Goal: Task Accomplishment & Management: Use online tool/utility

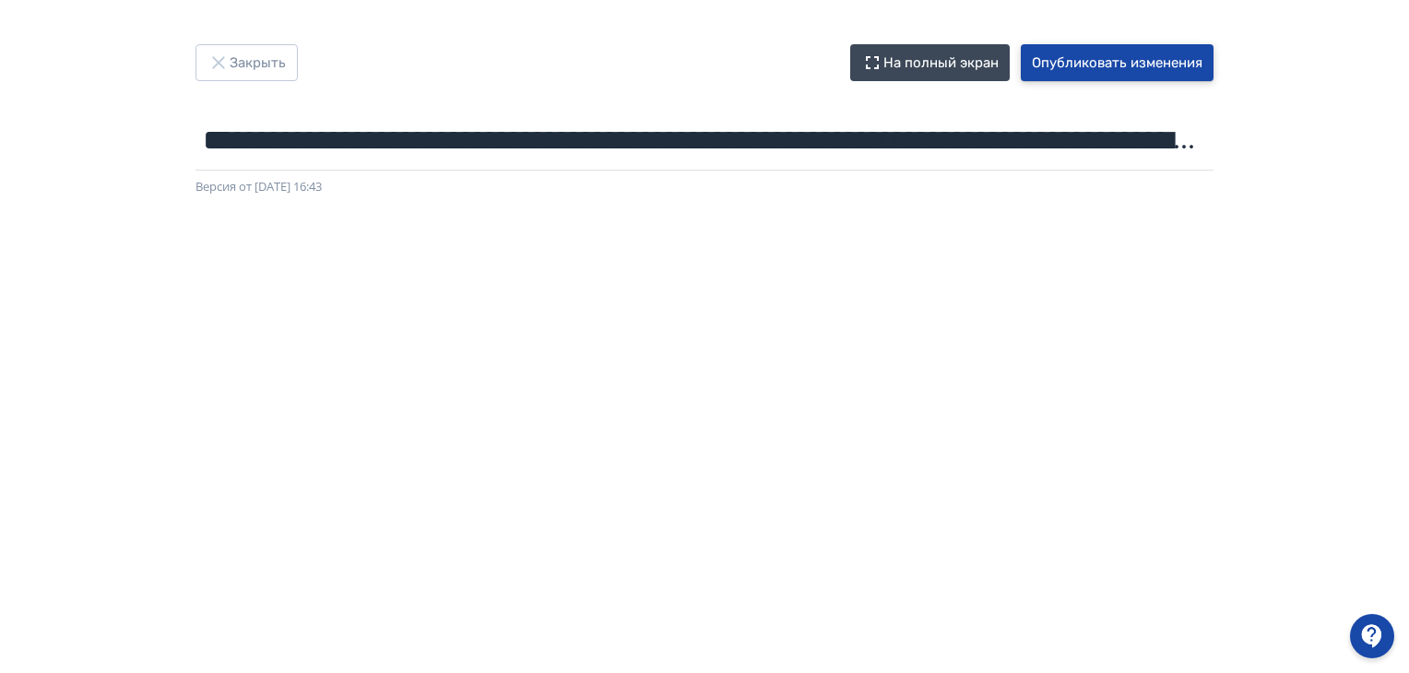
click at [1089, 58] on button "Опубликовать изменения" at bounding box center [1117, 62] width 193 height 37
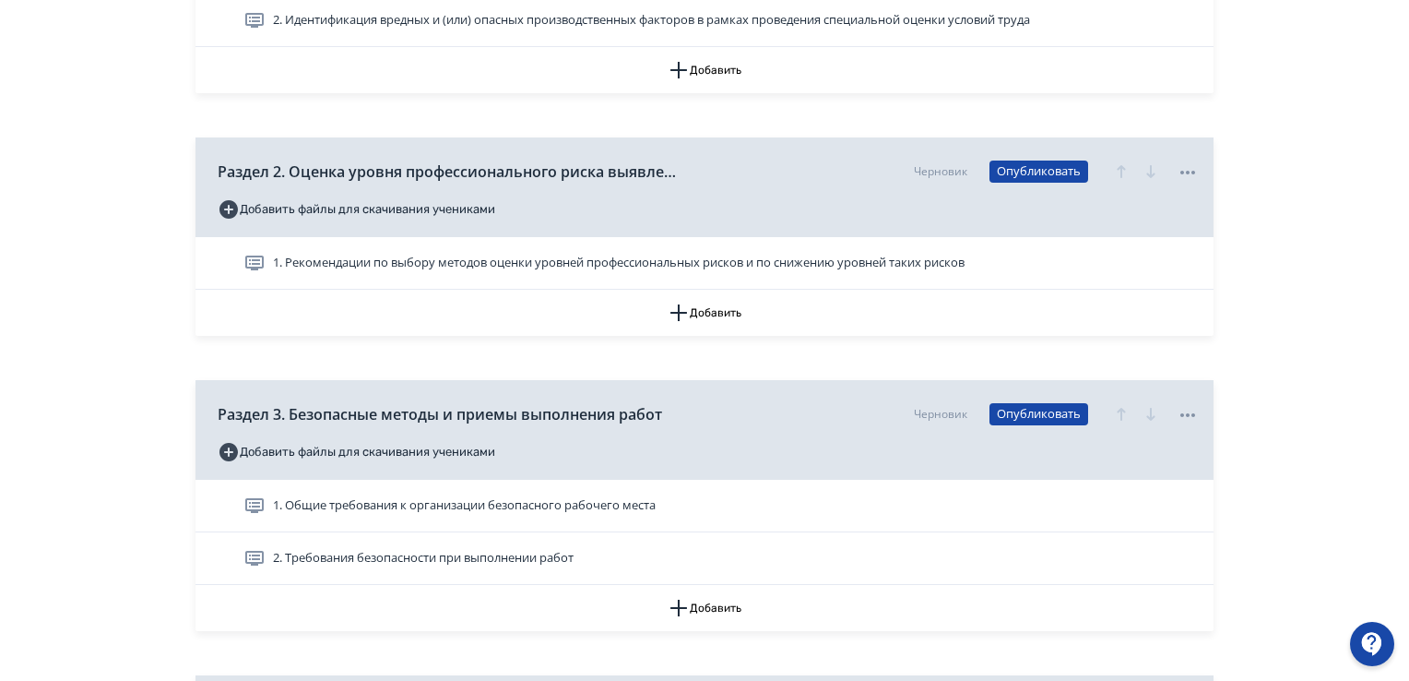
scroll to position [553, 0]
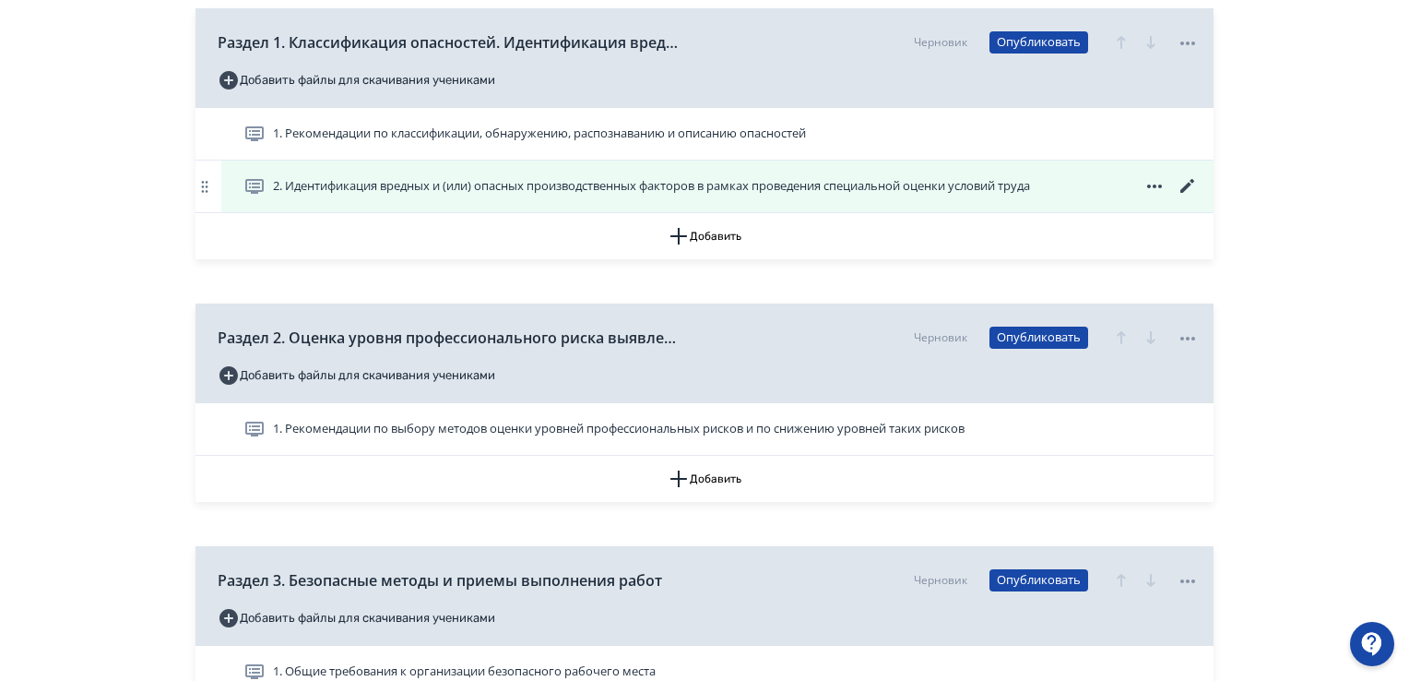
click at [411, 186] on span "2. Идентификация вредных и (или) опасных производственных факторов в рамках про…" at bounding box center [651, 186] width 757 height 18
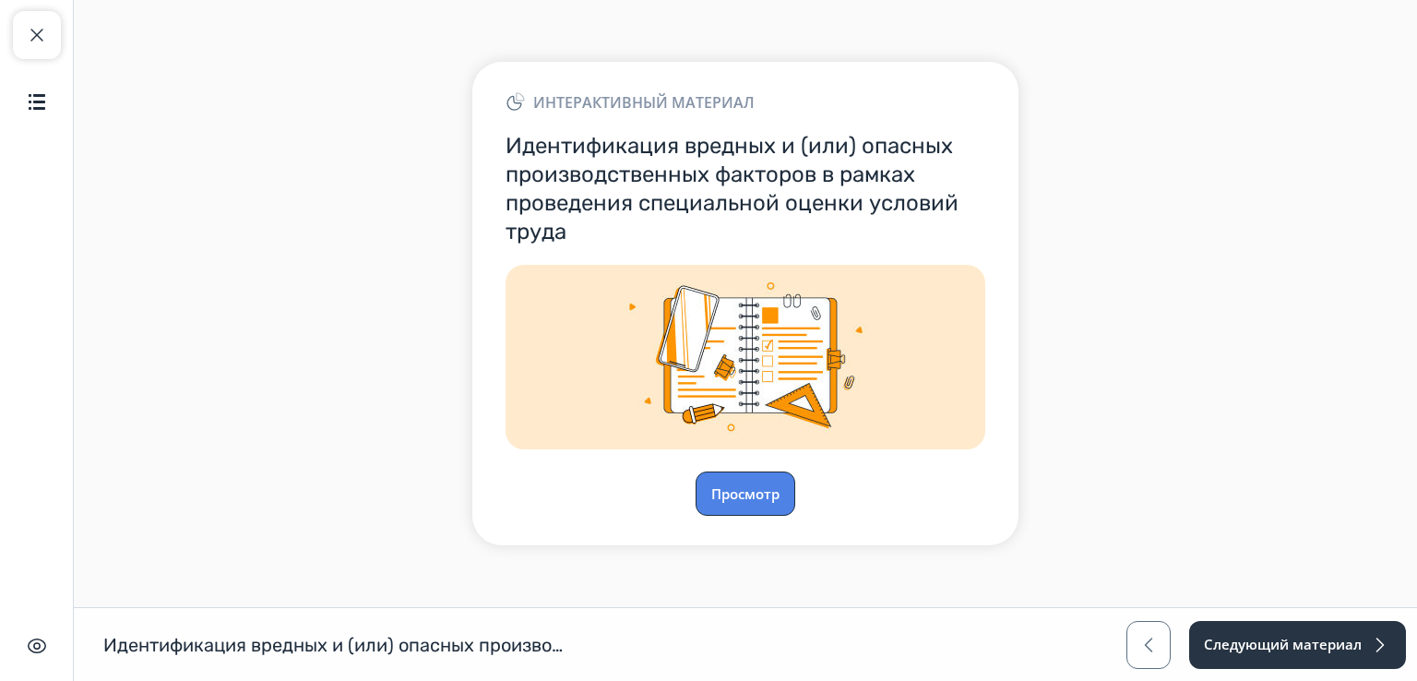
click at [753, 482] on button "Просмотр" at bounding box center [745, 493] width 100 height 44
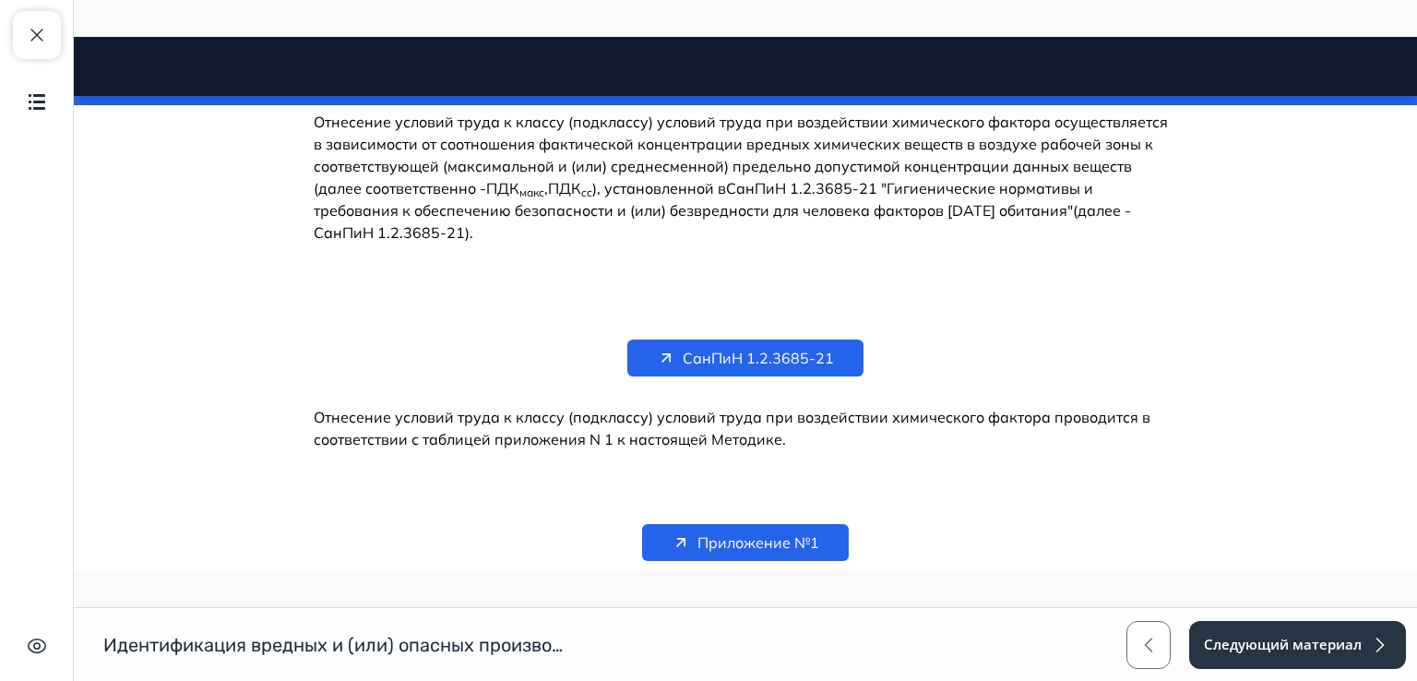
scroll to position [7968, 0]
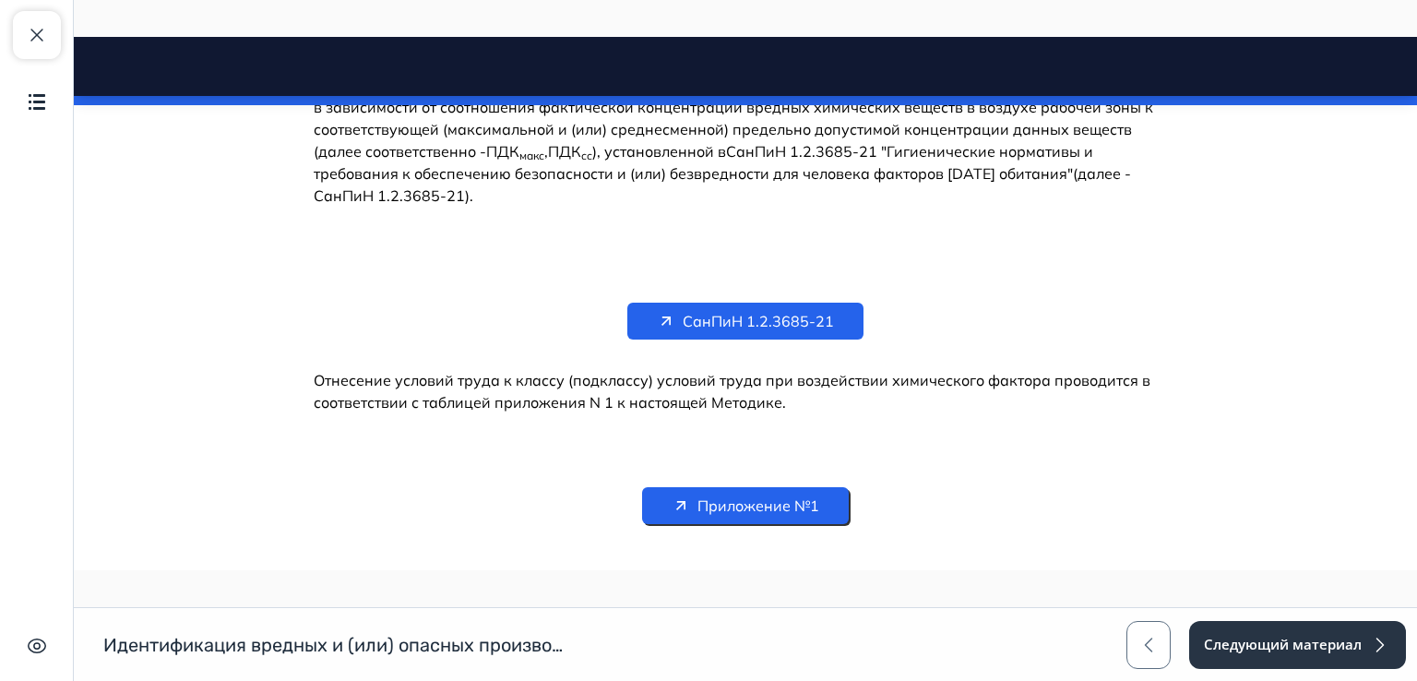
click at [708, 494] on span "Приложение №1" at bounding box center [758, 505] width 122 height 22
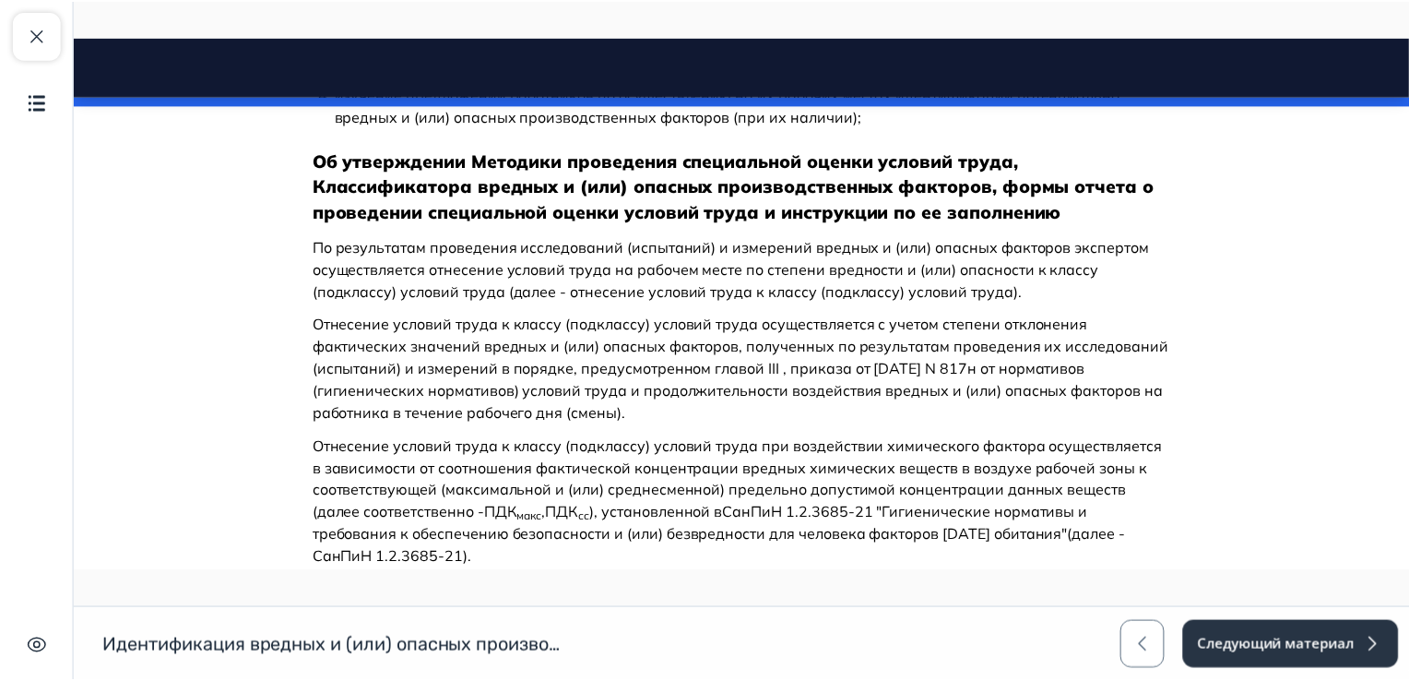
scroll to position [7323, 0]
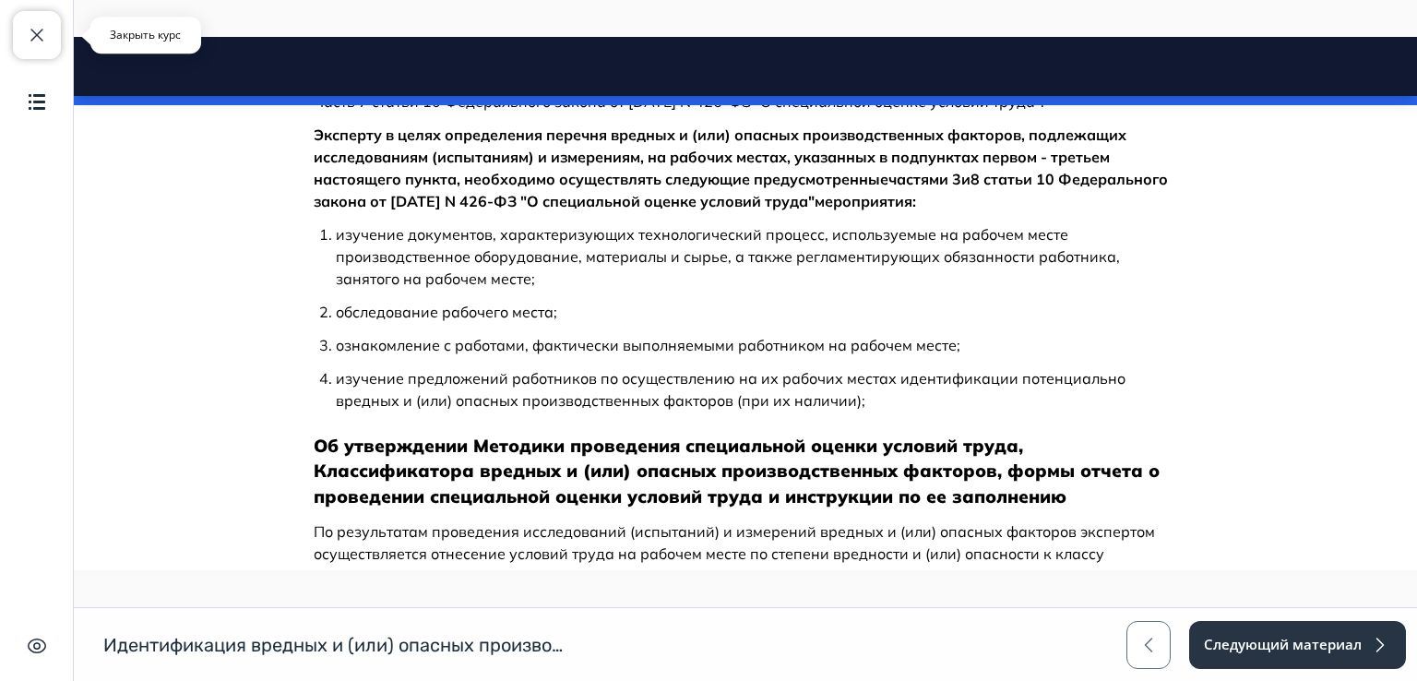
click at [37, 30] on span "button" at bounding box center [37, 35] width 22 height 22
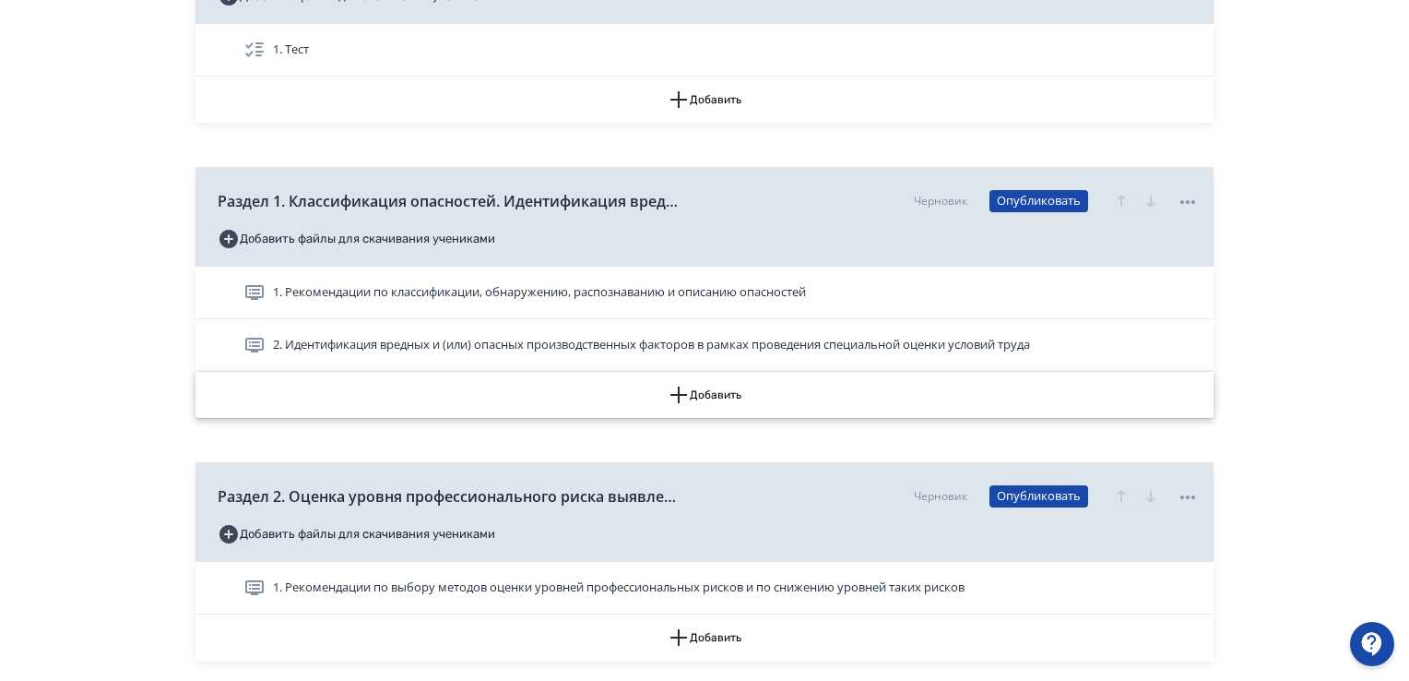
scroll to position [461, 0]
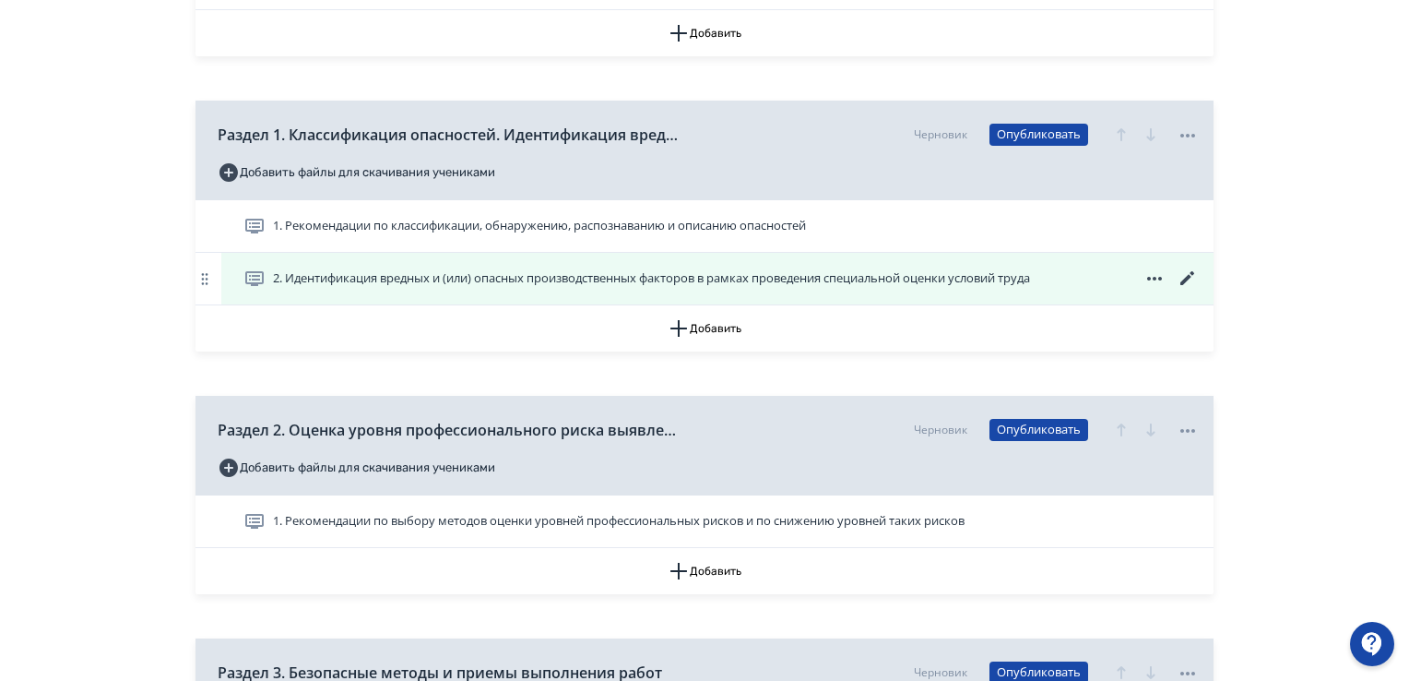
click at [1182, 274] on icon at bounding box center [1188, 278] width 22 height 22
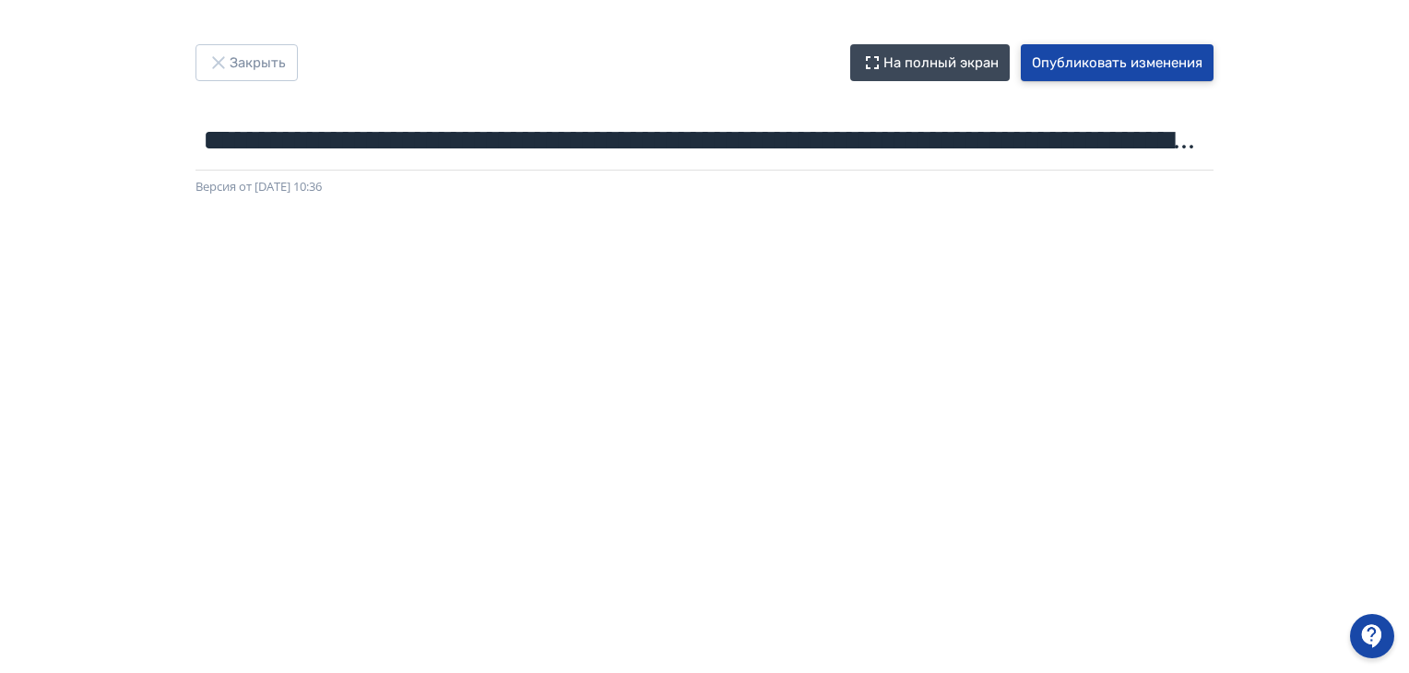
click at [1106, 60] on button "Опубликовать изменения" at bounding box center [1117, 62] width 193 height 37
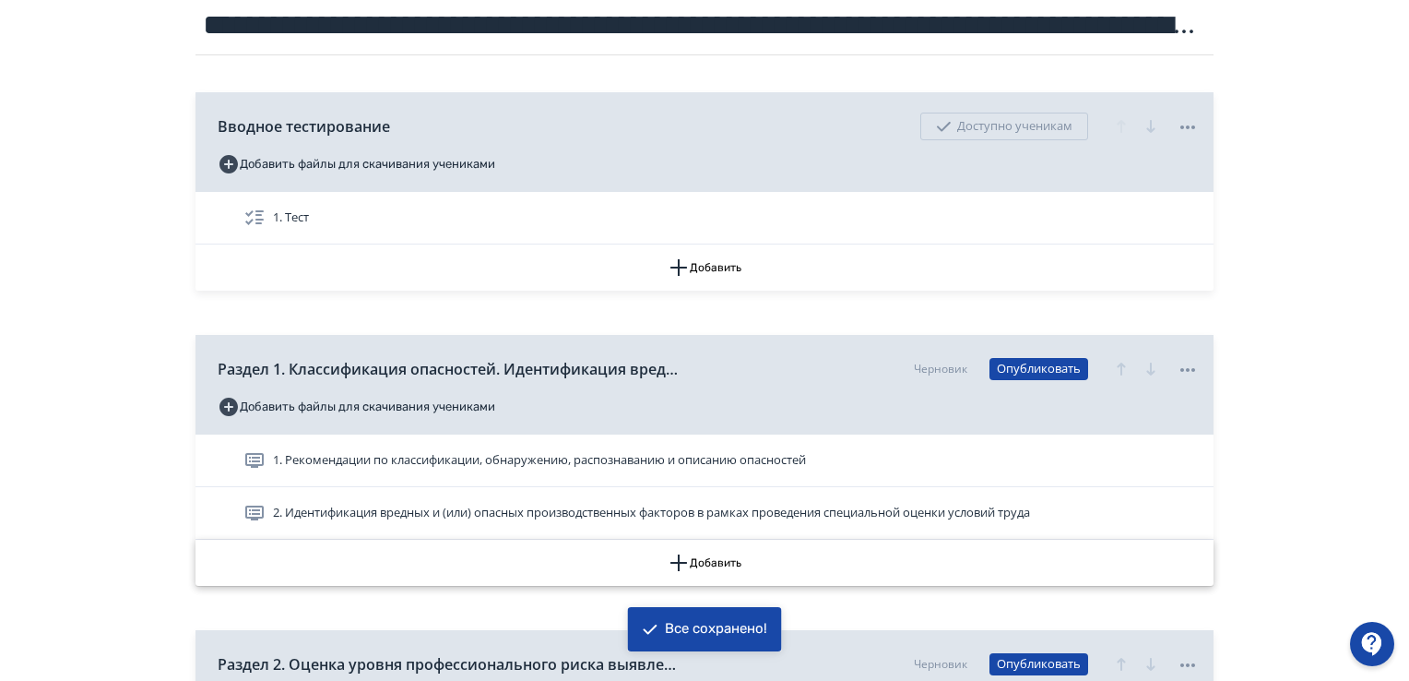
scroll to position [369, 0]
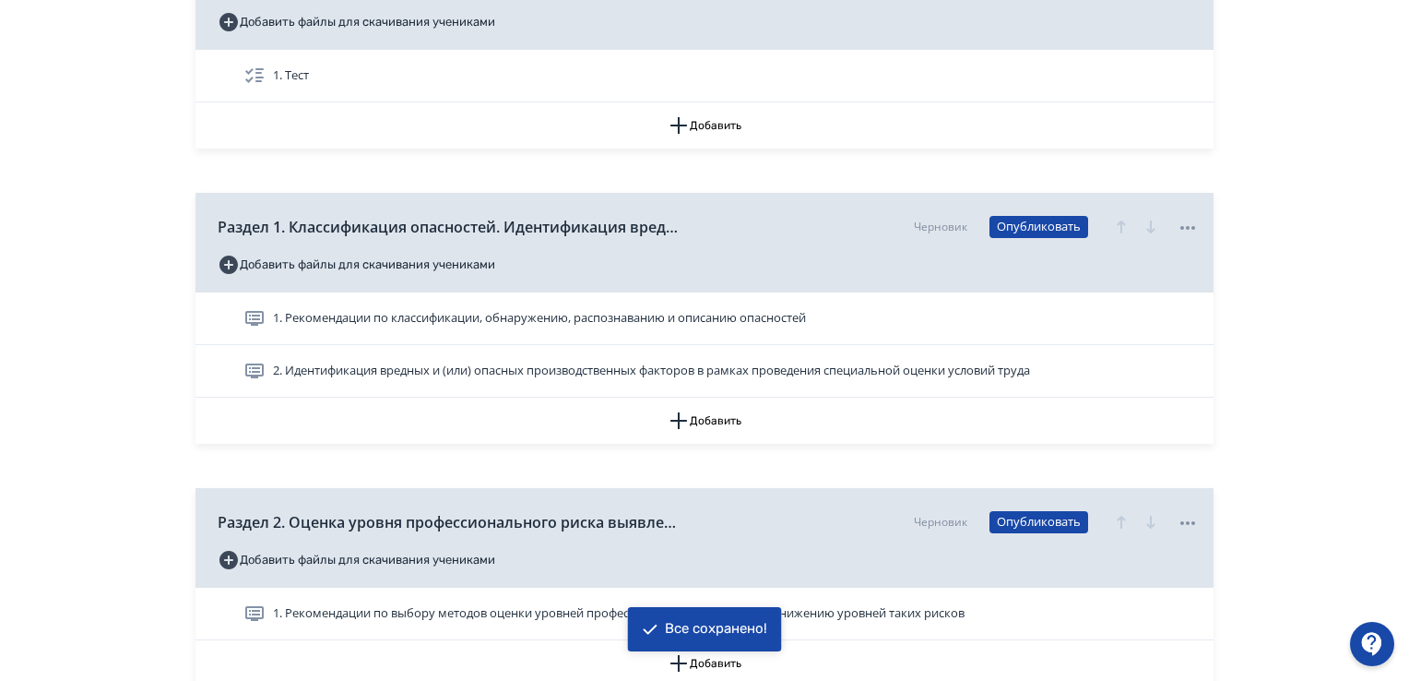
click at [542, 372] on span "2. Идентификация вредных и (или) опасных производственных факторов в рамках про…" at bounding box center [651, 371] width 757 height 18
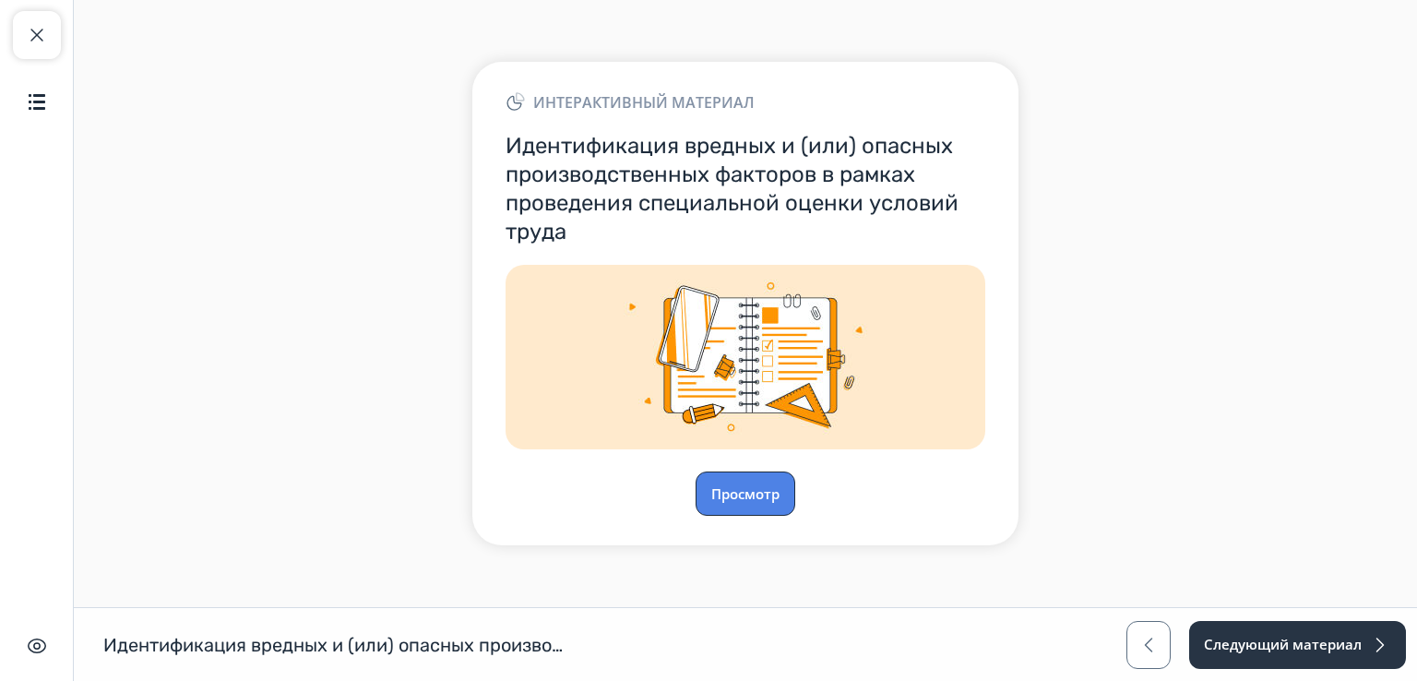
click at [750, 495] on button "Просмотр" at bounding box center [745, 493] width 100 height 44
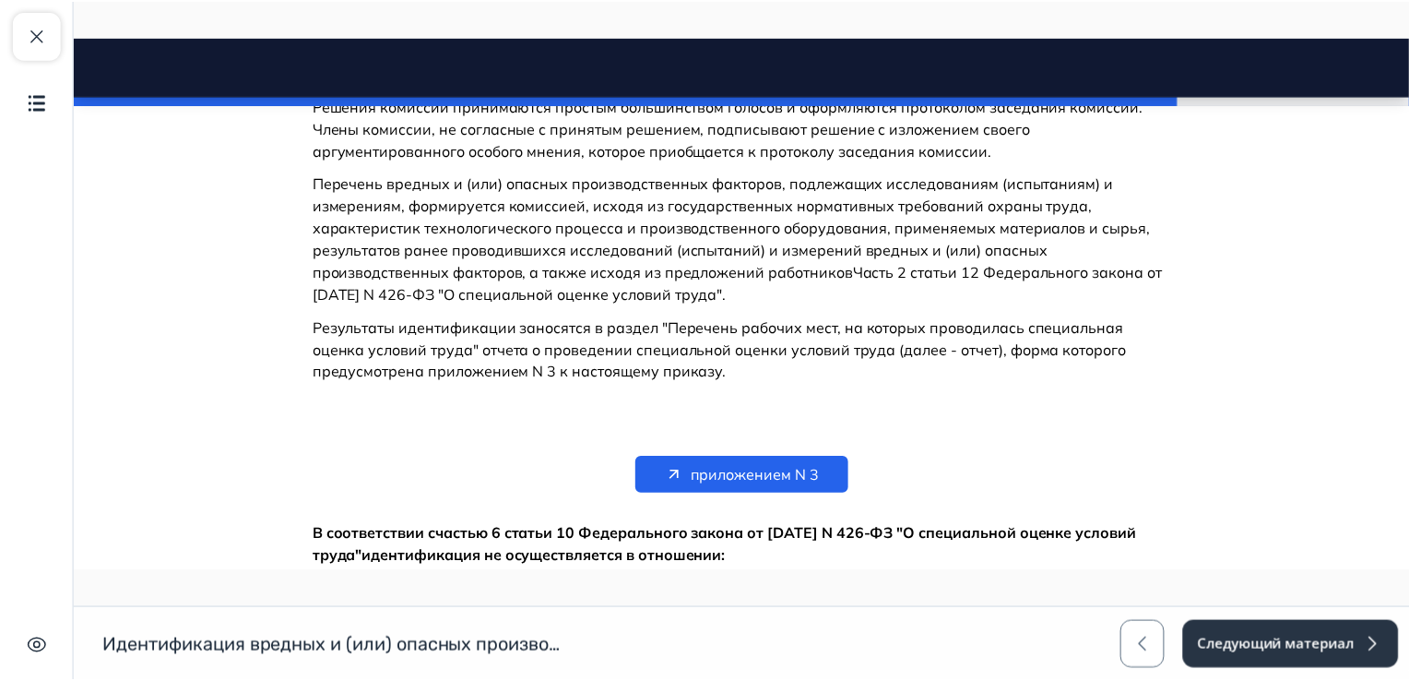
scroll to position [7968, 0]
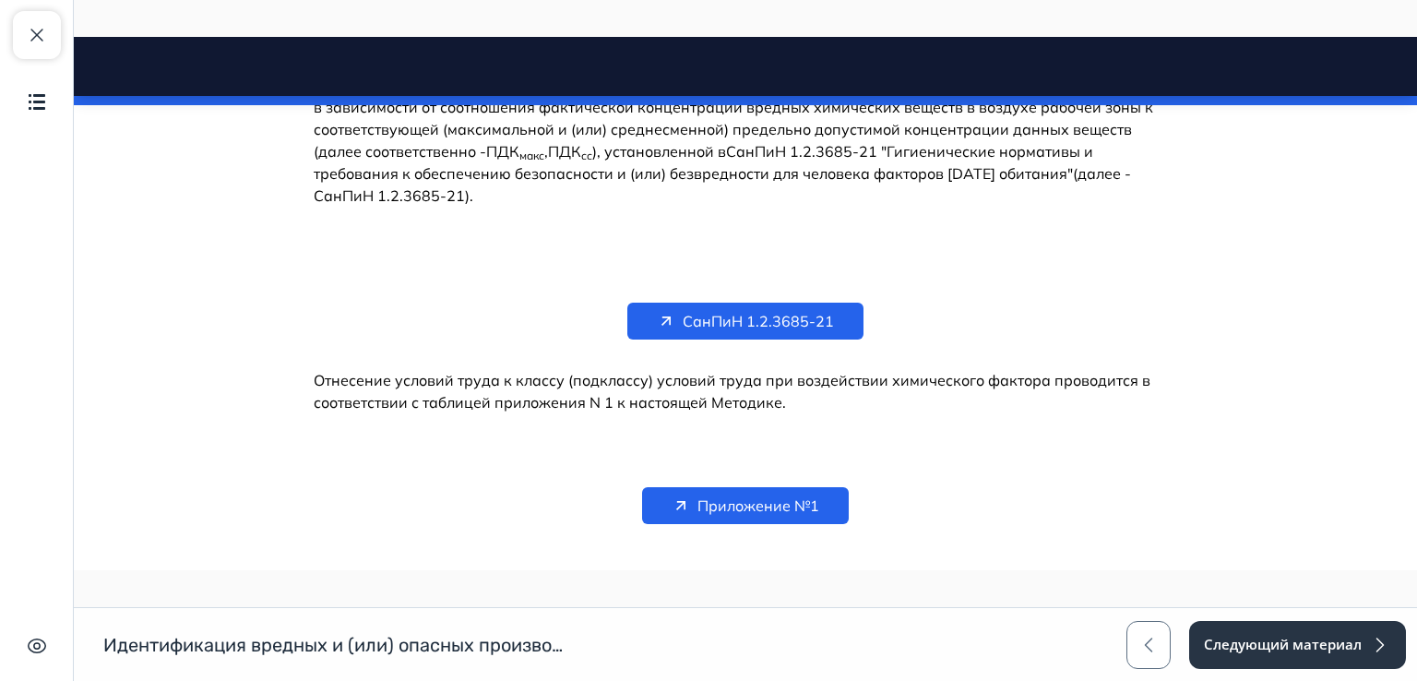
drag, startPoint x: 1406, startPoint y: 65, endPoint x: 1317, endPoint y: 704, distance: 645.4
click at [710, 494] on span "Приложение №1" at bounding box center [758, 505] width 122 height 22
click at [39, 38] on span "button" at bounding box center [37, 35] width 22 height 22
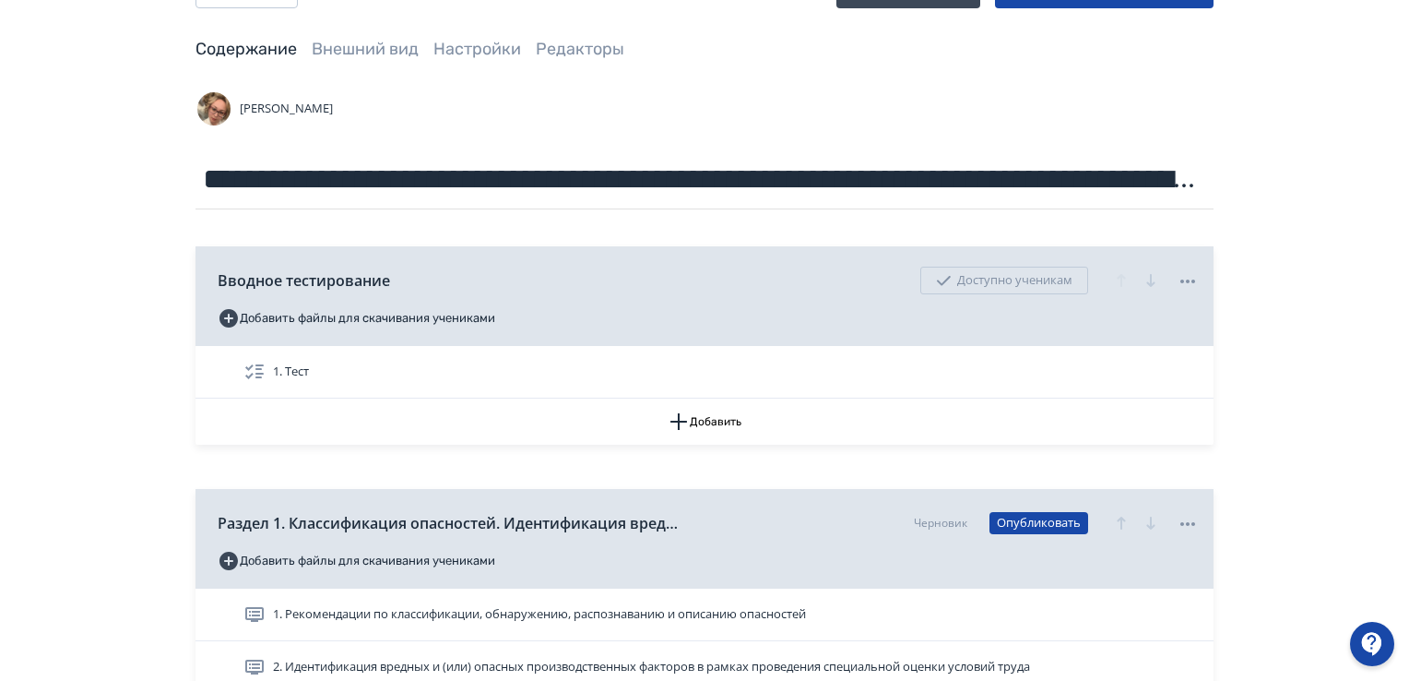
scroll to position [461, 0]
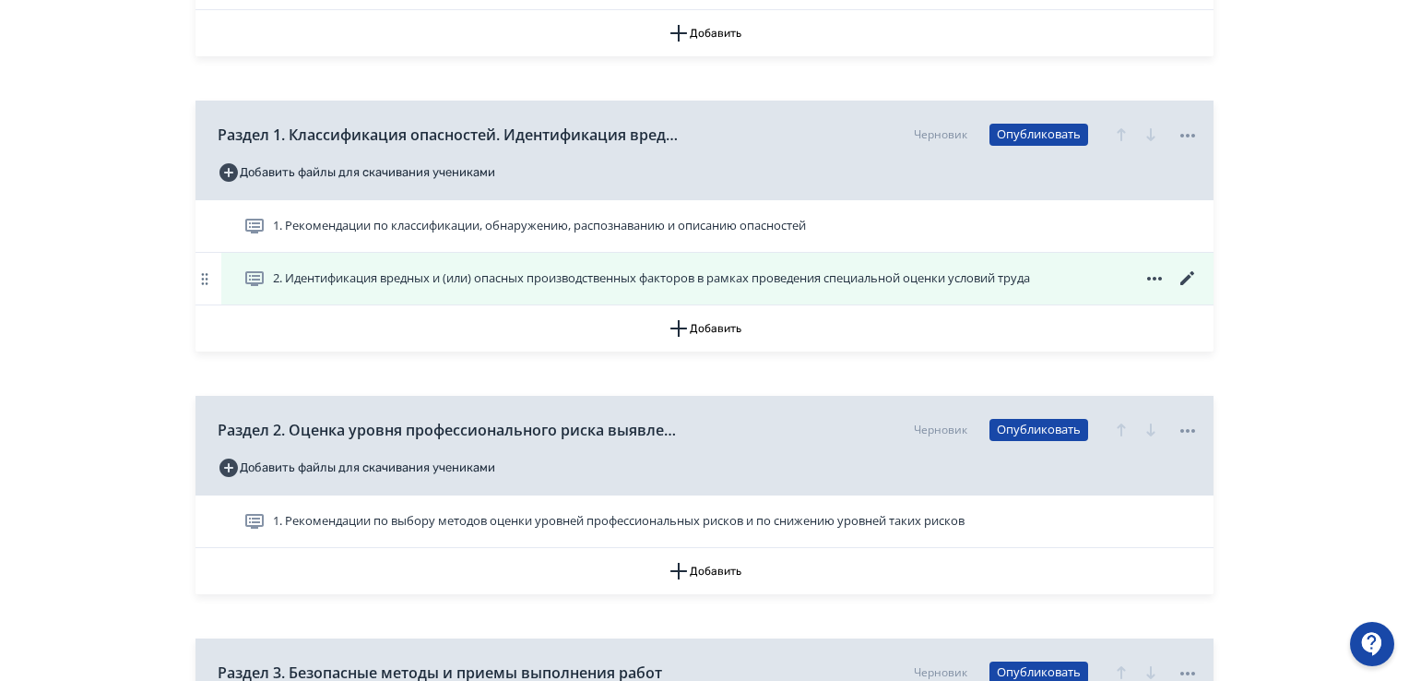
click at [1191, 280] on icon at bounding box center [1188, 278] width 22 height 22
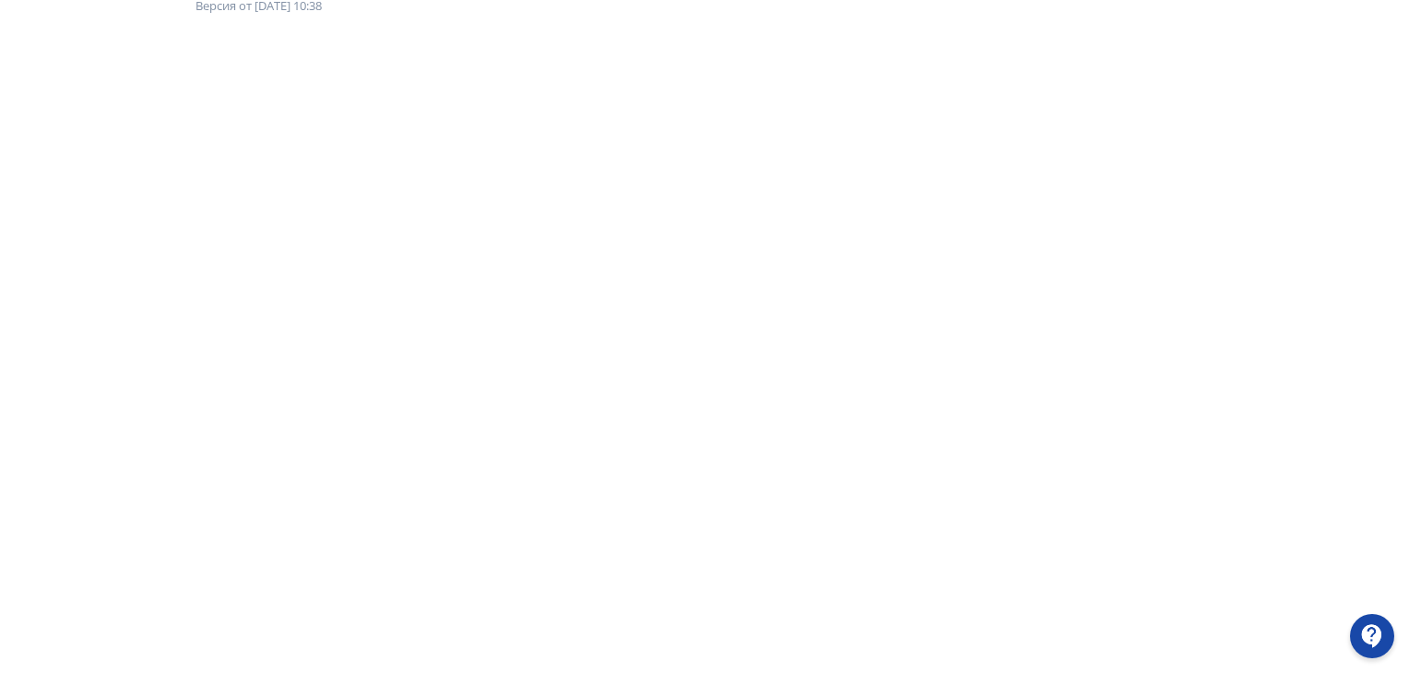
scroll to position [20, 0]
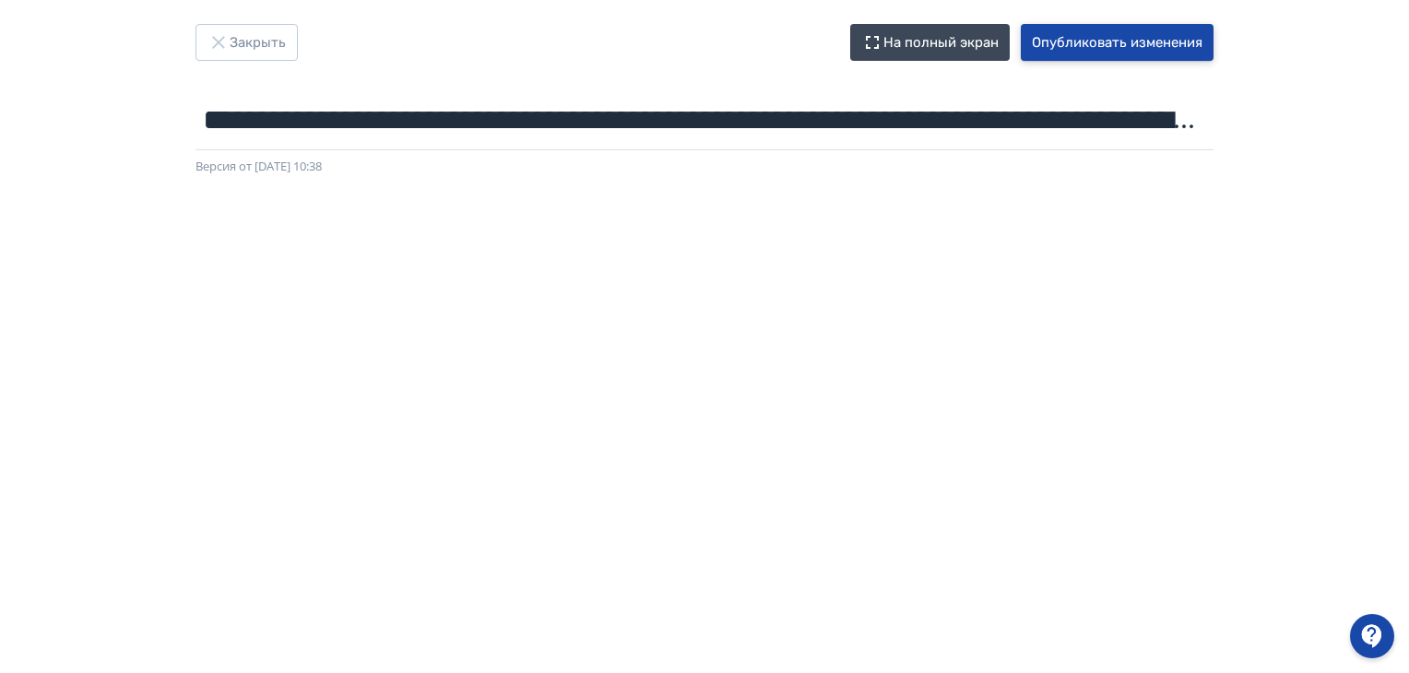
click at [1093, 43] on button "Опубликовать изменения" at bounding box center [1117, 42] width 193 height 37
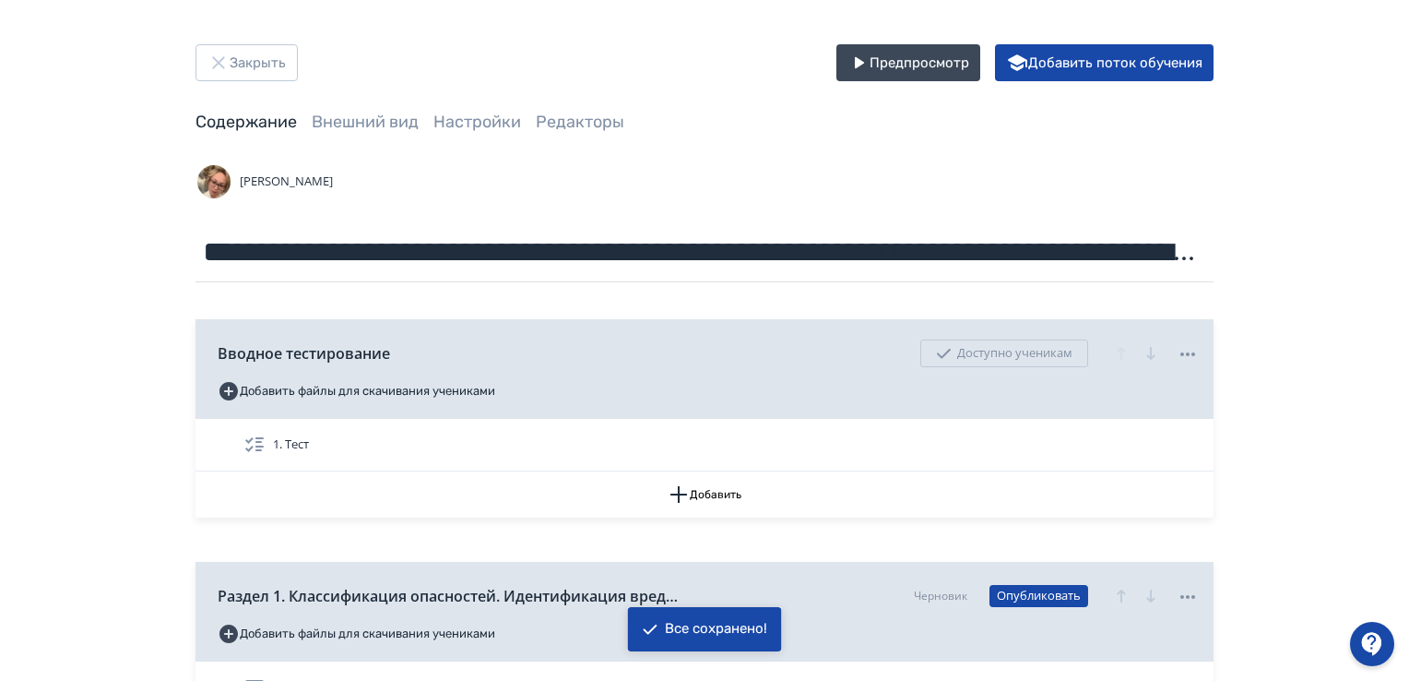
scroll to position [467, 0]
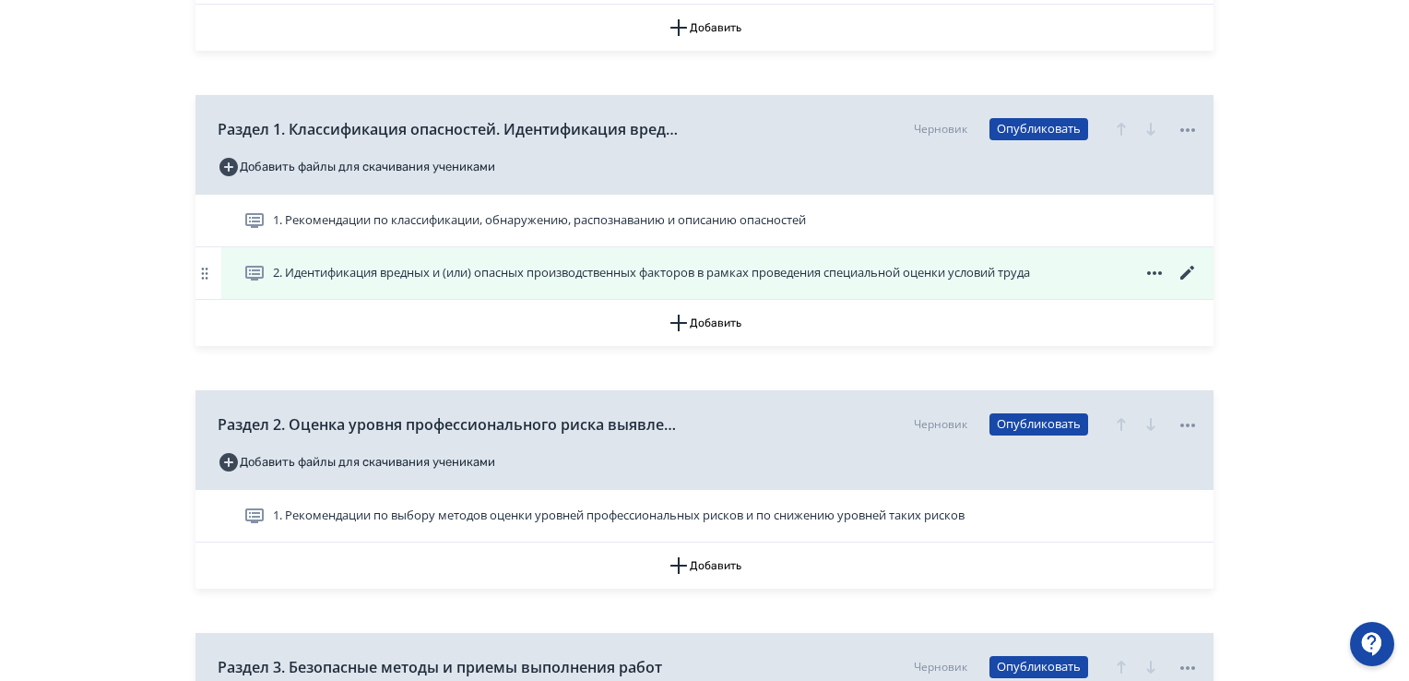
click at [1173, 268] on span at bounding box center [1154, 273] width 89 height 22
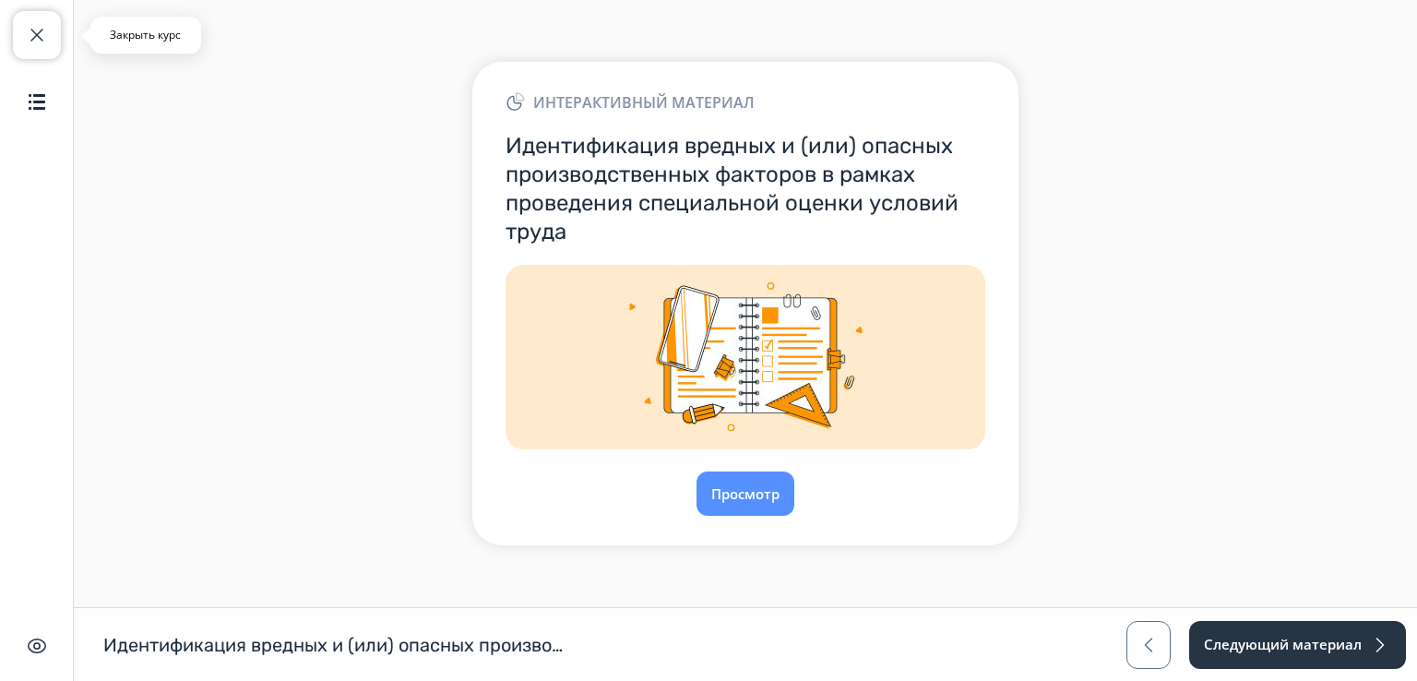
click at [40, 41] on span "button" at bounding box center [37, 35] width 22 height 22
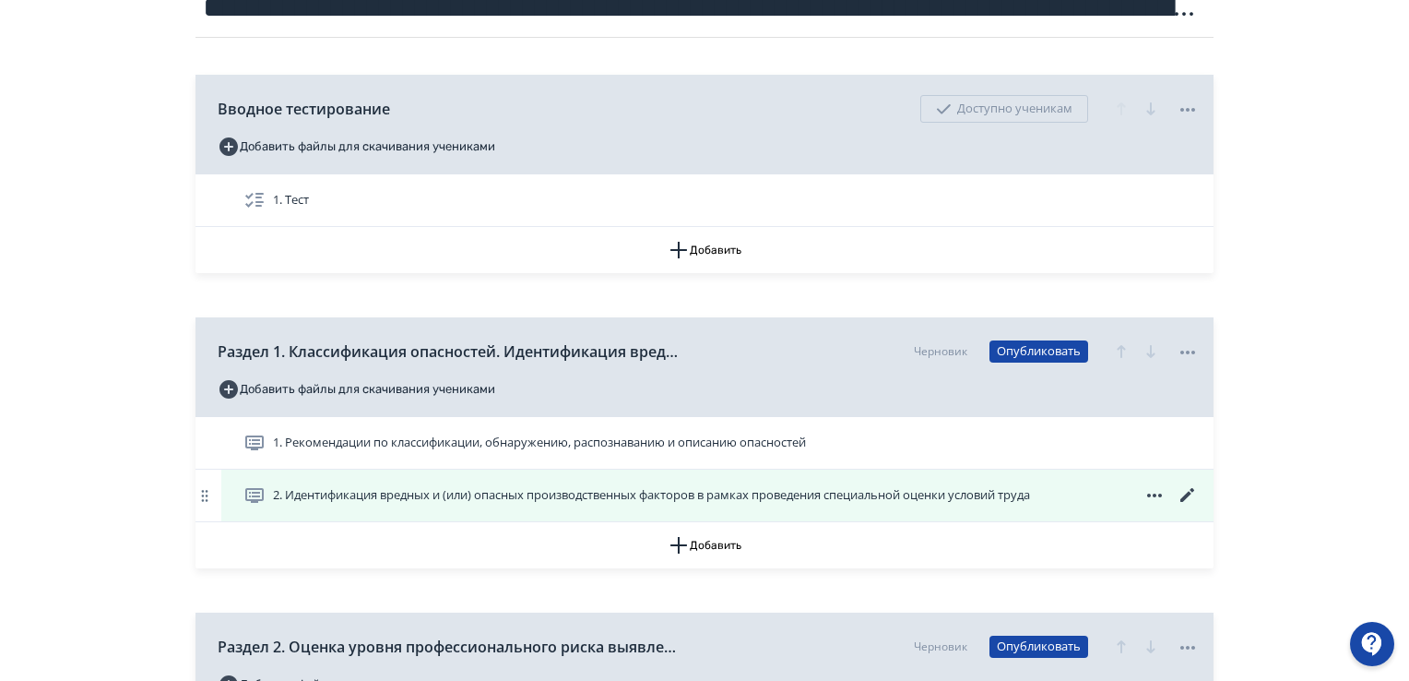
scroll to position [277, 0]
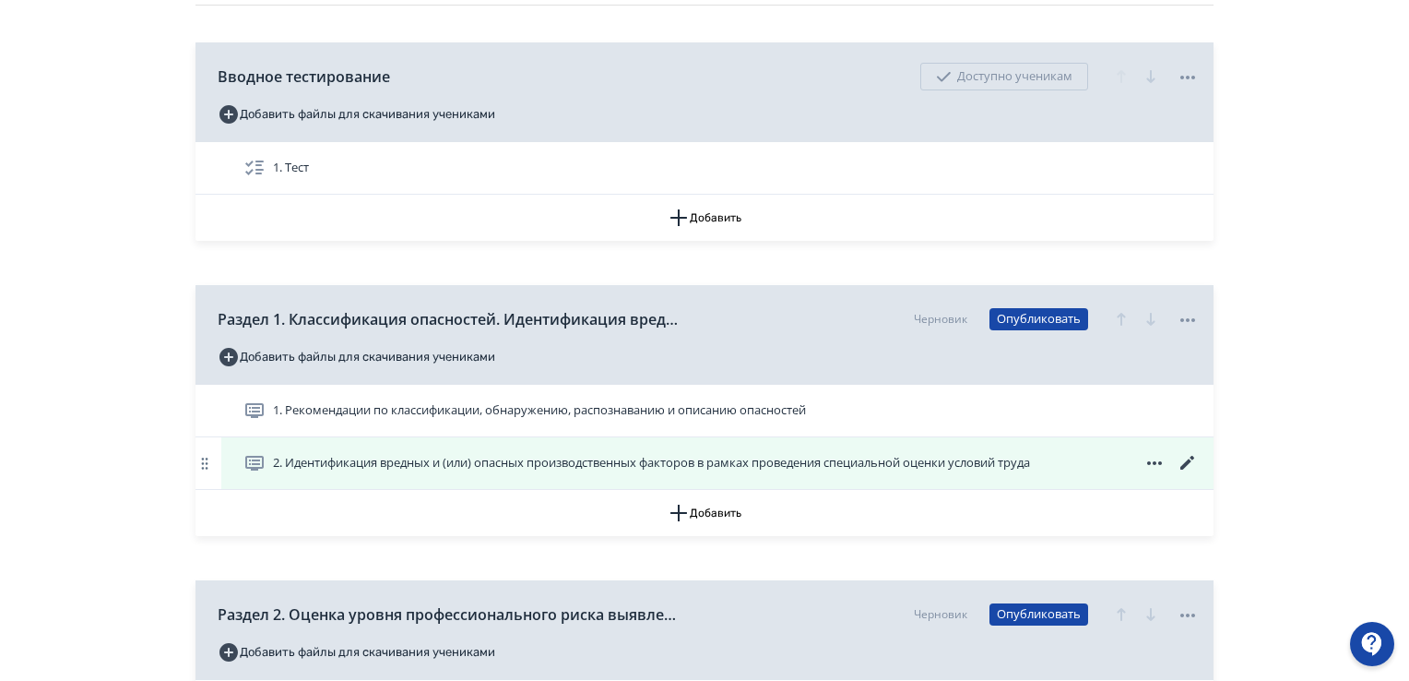
click at [1181, 466] on icon at bounding box center [1187, 463] width 14 height 14
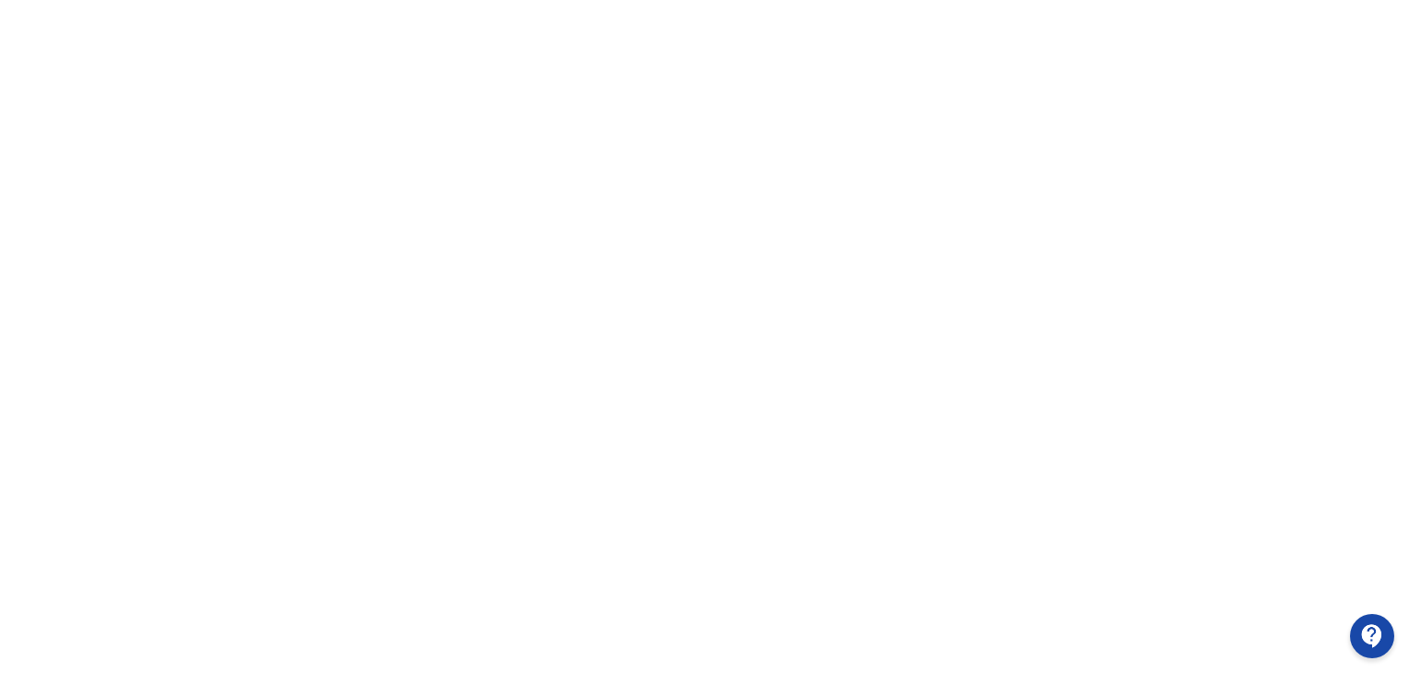
scroll to position [389, 0]
